Goal: Task Accomplishment & Management: Manage account settings

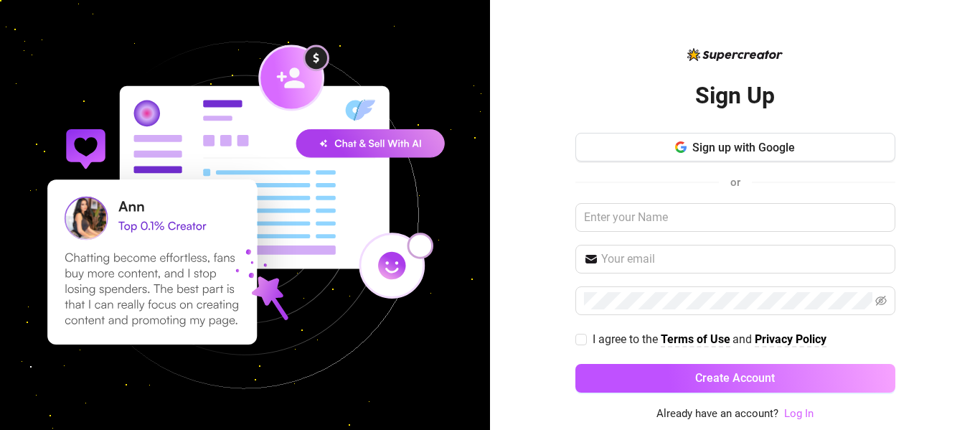
click at [810, 414] on link "Log In" at bounding box center [798, 413] width 29 height 13
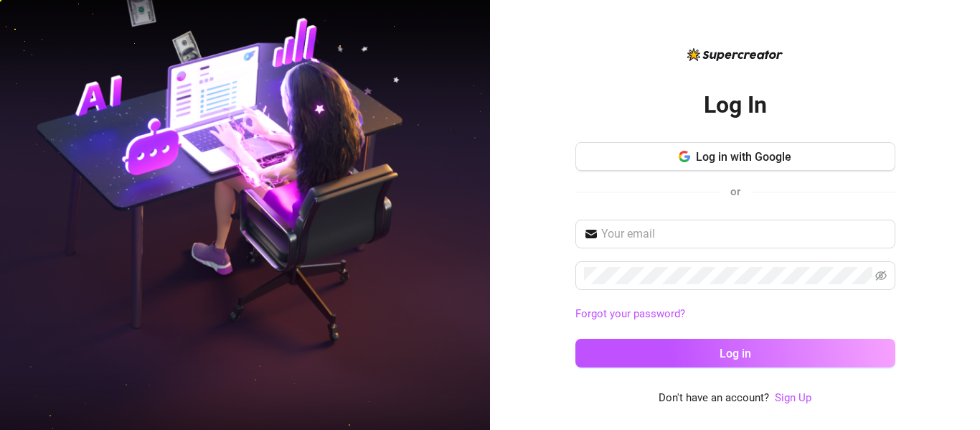
click at [856, 50] on div "Log In Log in with Google or Forgot your password? Log in Don't have an account…" at bounding box center [735, 226] width 320 height 361
click at [829, 77] on div "Log In Log in with Google or Forgot your password? Log in" at bounding box center [735, 225] width 320 height 309
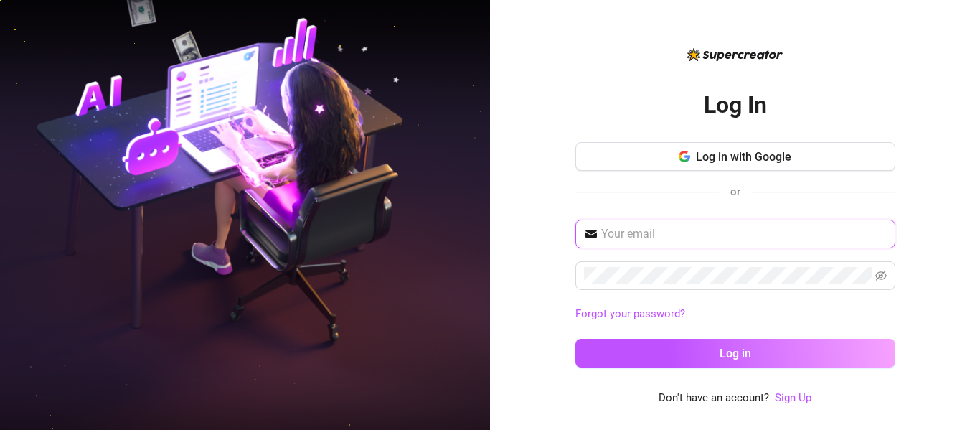
click at [664, 233] on input "text" at bounding box center [743, 233] width 285 height 17
paste input "[EMAIL_ADDRESS][DOMAIN_NAME]"
type input "[EMAIL_ADDRESS][DOMAIN_NAME]"
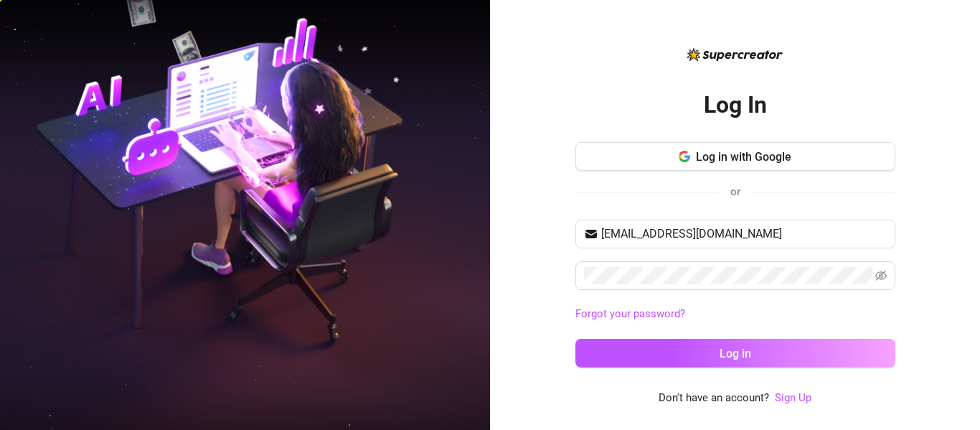
click at [953, 291] on div "Log In Log in with Google or [EMAIL_ADDRESS][DOMAIN_NAME] Forgot your password?…" at bounding box center [735, 215] width 490 height 430
click at [845, 336] on div "[EMAIL_ADDRESS][DOMAIN_NAME] Forgot your password? Log in" at bounding box center [735, 299] width 320 height 161
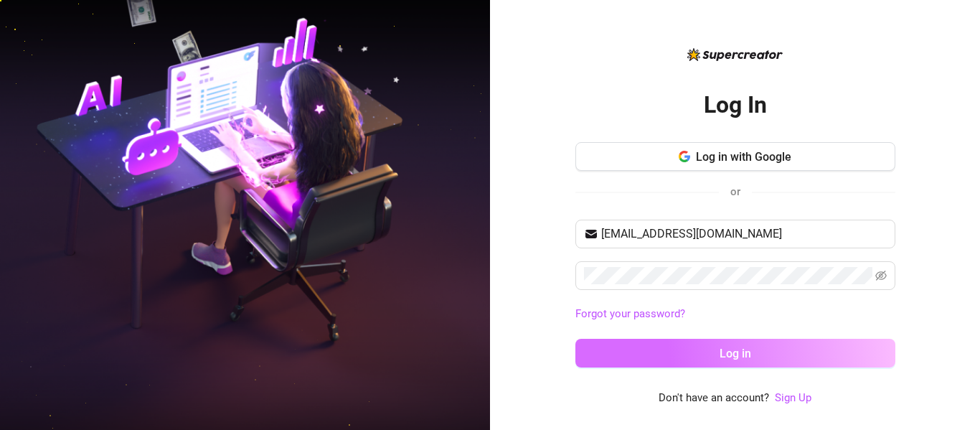
click at [845, 342] on button "Log in" at bounding box center [735, 352] width 320 height 29
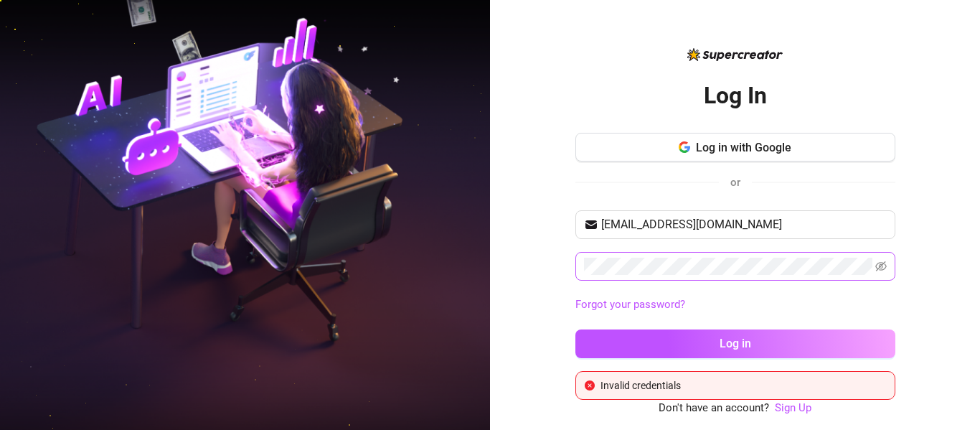
click at [873, 255] on span at bounding box center [735, 266] width 320 height 29
click at [878, 266] on icon "eye-invisible" at bounding box center [880, 265] width 11 height 11
drag, startPoint x: 863, startPoint y: 151, endPoint x: 834, endPoint y: 195, distance: 52.9
click at [834, 195] on div "Log in with Google or" at bounding box center [735, 168] width 320 height 70
click at [934, 337] on div "Log In Log in with Google or [EMAIL_ADDRESS][DOMAIN_NAME] Forgot your password?…" at bounding box center [735, 215] width 490 height 430
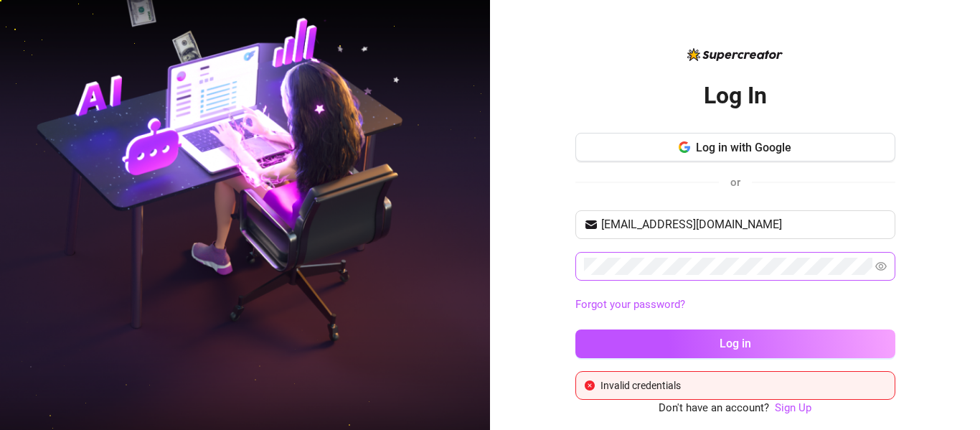
click at [811, 191] on div "or" at bounding box center [735, 182] width 320 height 19
drag, startPoint x: 759, startPoint y: 213, endPoint x: 592, endPoint y: 223, distance: 168.1
click at [592, 223] on span "[EMAIL_ADDRESS][DOMAIN_NAME]" at bounding box center [735, 224] width 320 height 29
click at [746, 136] on button "Log in with Google" at bounding box center [735, 147] width 320 height 29
click at [744, 144] on span "Log in with Google" at bounding box center [743, 148] width 95 height 14
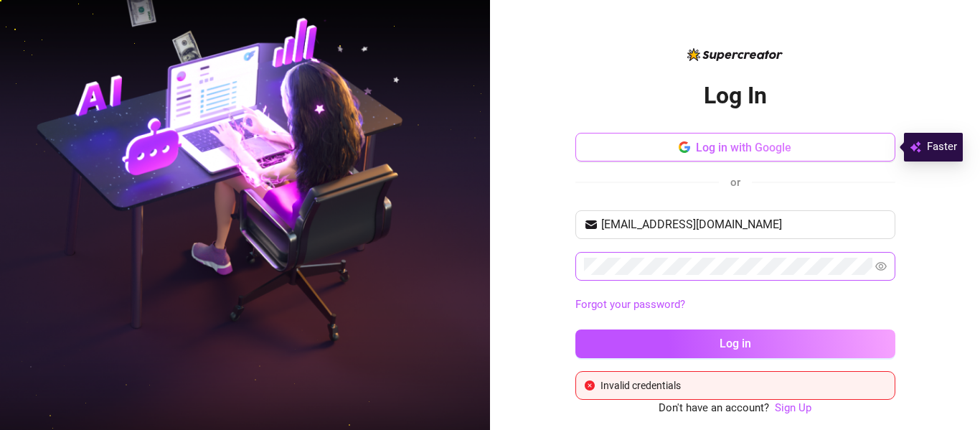
click at [746, 144] on span "Log in with Google" at bounding box center [743, 148] width 95 height 14
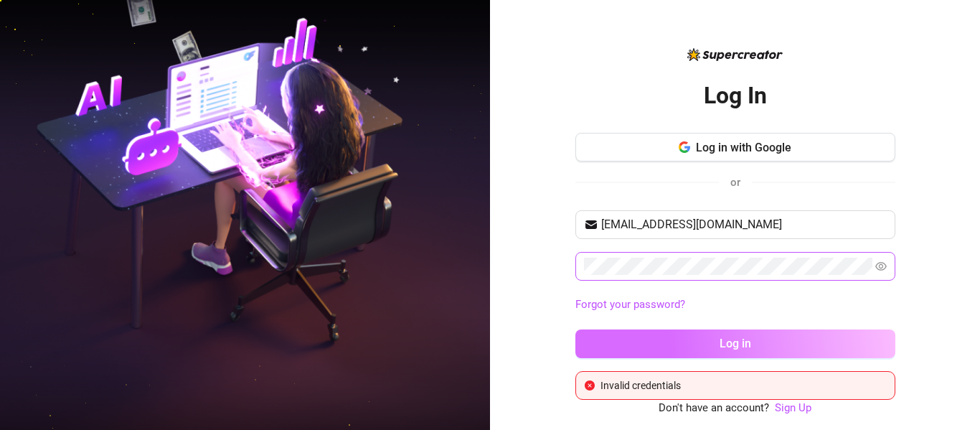
click at [700, 336] on button "Log in" at bounding box center [735, 343] width 320 height 29
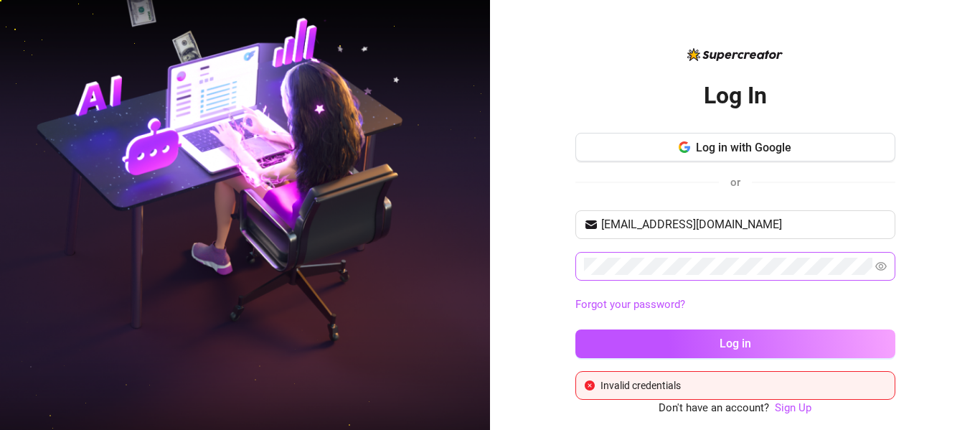
click at [911, 241] on div "Log In Log in with Google or [EMAIL_ADDRESS][DOMAIN_NAME] Forgot your password?…" at bounding box center [735, 215] width 490 height 430
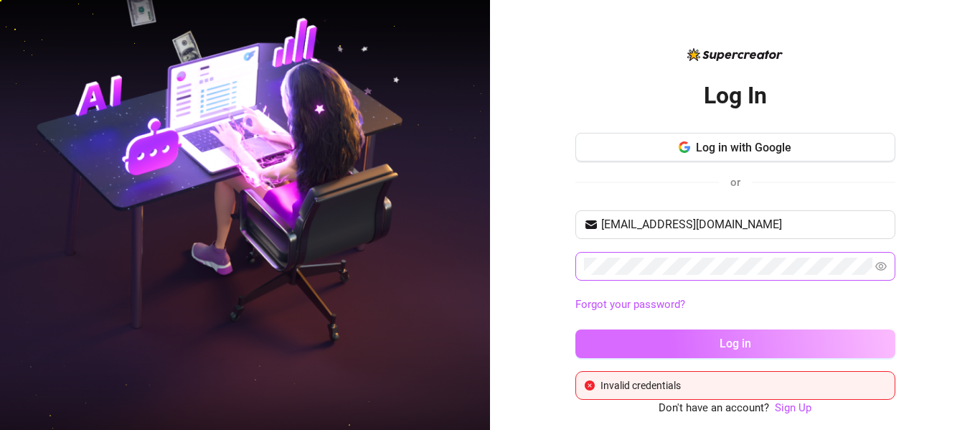
click at [831, 341] on button "Log in" at bounding box center [735, 343] width 320 height 29
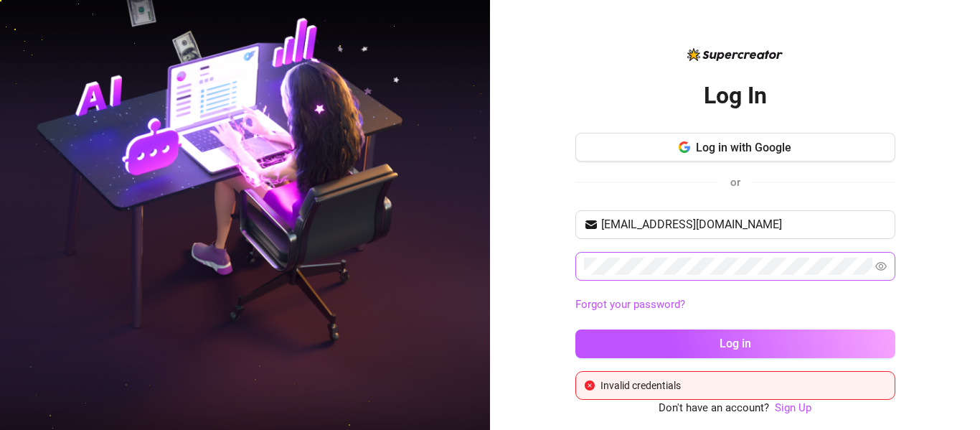
click at [964, 171] on div "Log In Log in with Google or [EMAIL_ADDRESS][DOMAIN_NAME] Forgot your password?…" at bounding box center [735, 215] width 490 height 430
click at [571, 75] on div "Log In Log in with Google or [EMAIL_ADDRESS][DOMAIN_NAME] Forgot your password?…" at bounding box center [735, 215] width 490 height 430
click at [696, 145] on span "Log in with Google" at bounding box center [743, 148] width 95 height 14
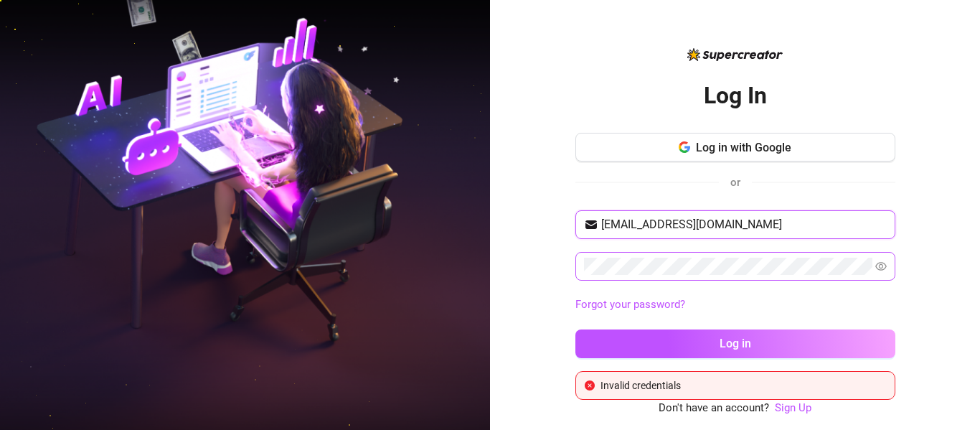
click at [775, 217] on input "[EMAIL_ADDRESS][DOMAIN_NAME]" at bounding box center [743, 224] width 285 height 17
drag, startPoint x: 775, startPoint y: 217, endPoint x: 576, endPoint y: 219, distance: 199.4
click at [576, 219] on span "[EMAIL_ADDRESS][DOMAIN_NAME]" at bounding box center [735, 224] width 320 height 29
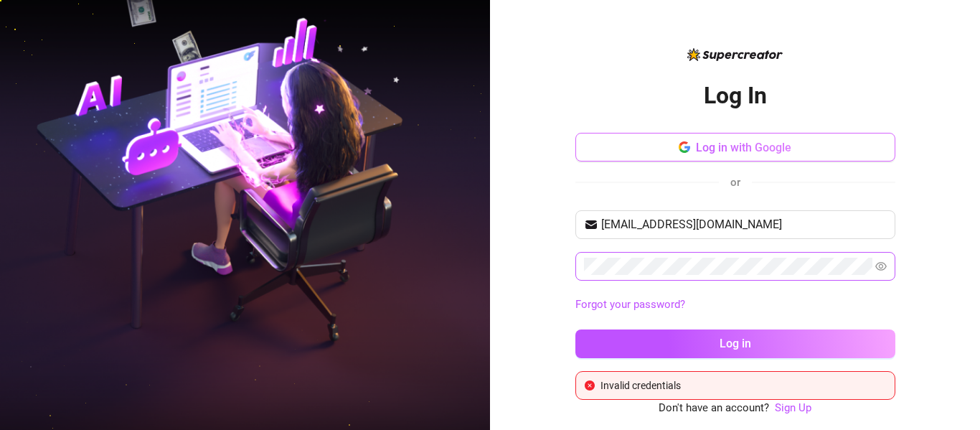
click at [739, 142] on span "Log in with Google" at bounding box center [743, 148] width 95 height 14
click at [663, 157] on button "Log in with Google" at bounding box center [735, 147] width 320 height 29
click at [928, 110] on div "Log In Log in with Google or [EMAIL_ADDRESS][DOMAIN_NAME] Forgot your password?…" at bounding box center [735, 215] width 490 height 430
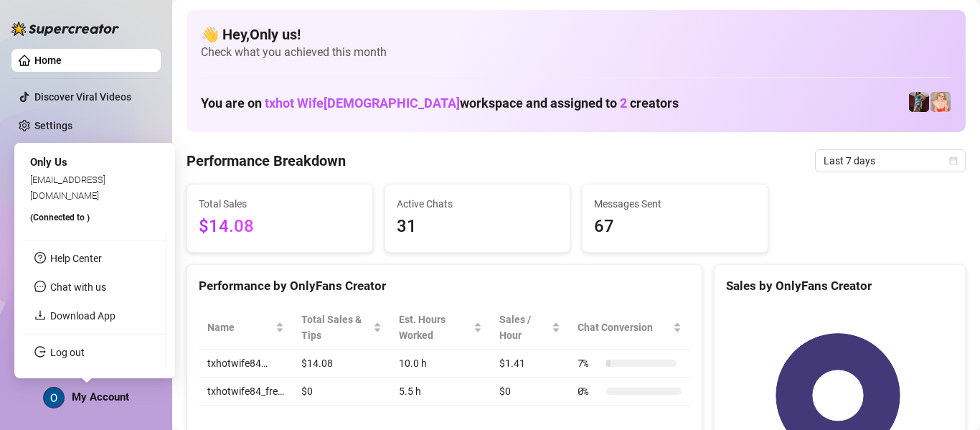
click at [58, 399] on img at bounding box center [54, 397] width 20 height 20
click at [88, 397] on span "My Account" at bounding box center [100, 396] width 57 height 13
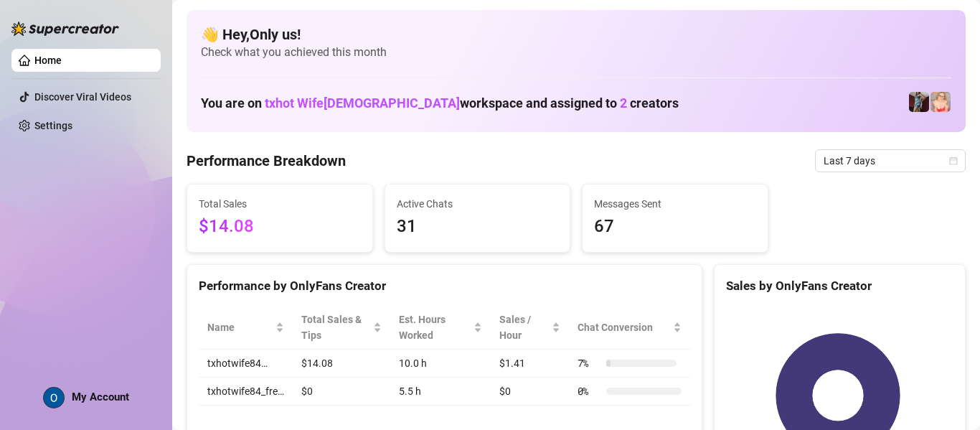
click at [0, 102] on aside "Home Discover Viral Videos Settings My Account" at bounding box center [86, 215] width 172 height 430
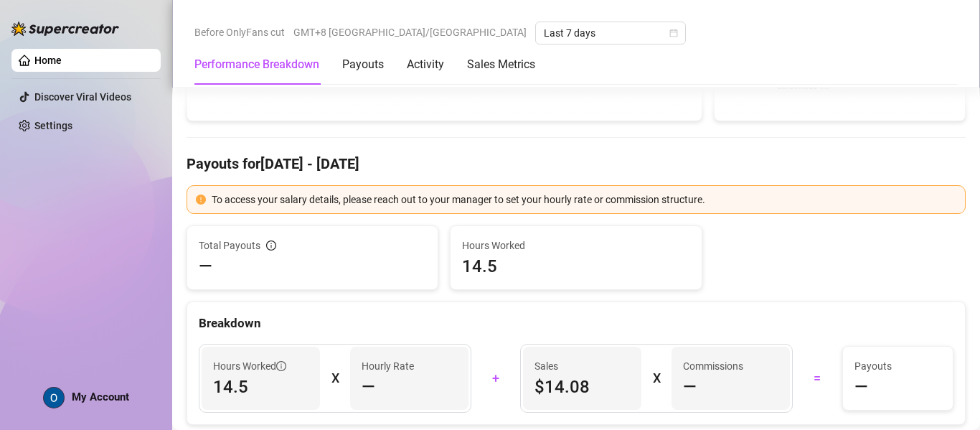
scroll to position [751, 0]
